Goal: Task Accomplishment & Management: Manage account settings

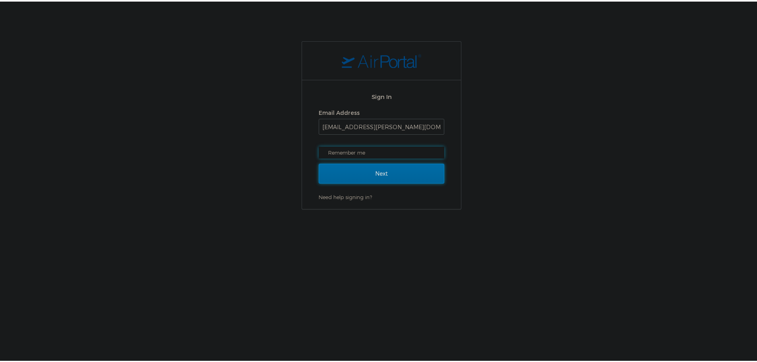
click at [382, 165] on input "Next" at bounding box center [382, 172] width 126 height 20
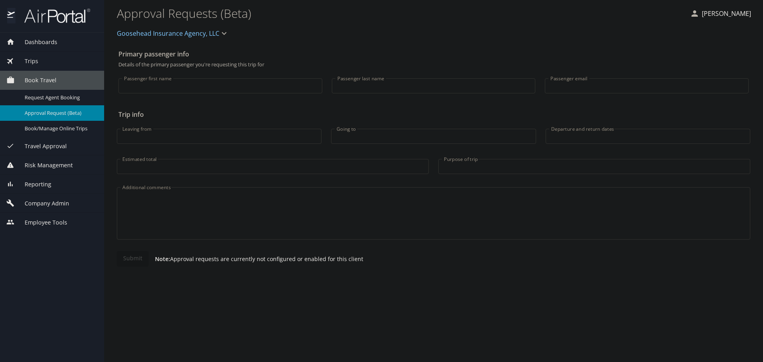
click at [60, 201] on span "Company Admin" at bounding box center [42, 203] width 54 height 9
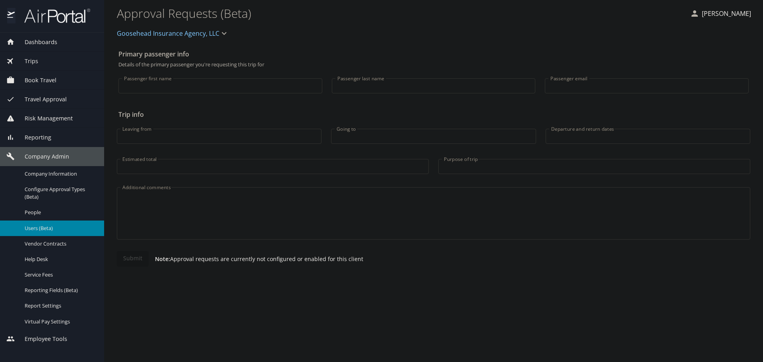
click at [50, 227] on span "Users (Beta)" at bounding box center [60, 229] width 70 height 8
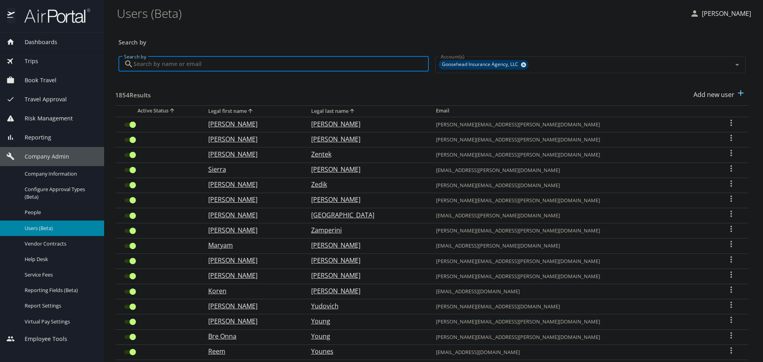
click at [244, 65] on input "Search by" at bounding box center [281, 63] width 295 height 15
paste input "alaina.michel@goosehead.com"
type input "alaina.michel@goosehead.com"
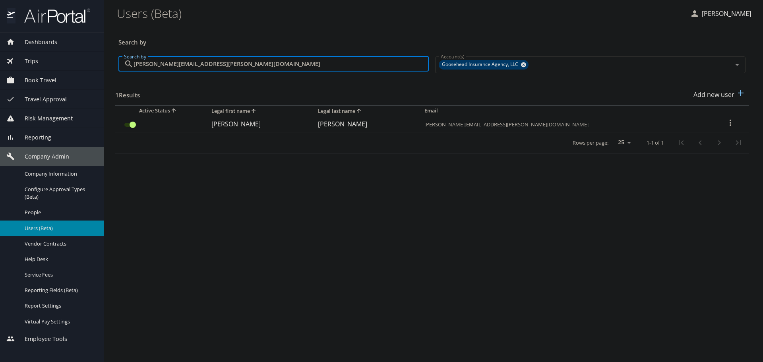
click at [134, 123] on input "User Search Table" at bounding box center [132, 125] width 29 height 10
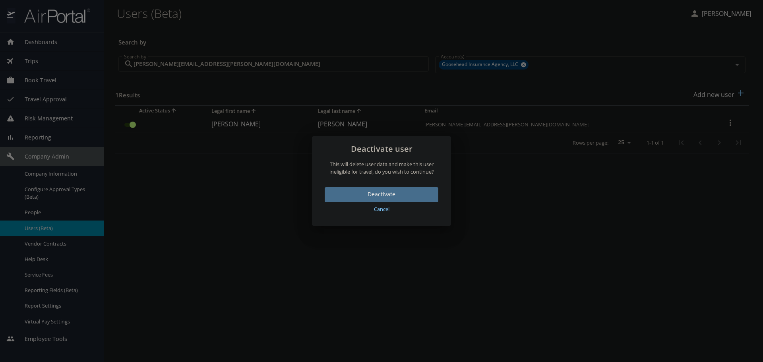
click at [368, 188] on button "Deactivate" at bounding box center [382, 195] width 114 height 16
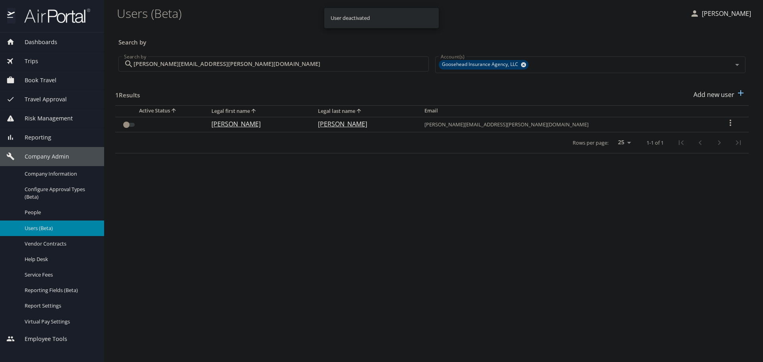
checkbox input "false"
